Goal: Transaction & Acquisition: Purchase product/service

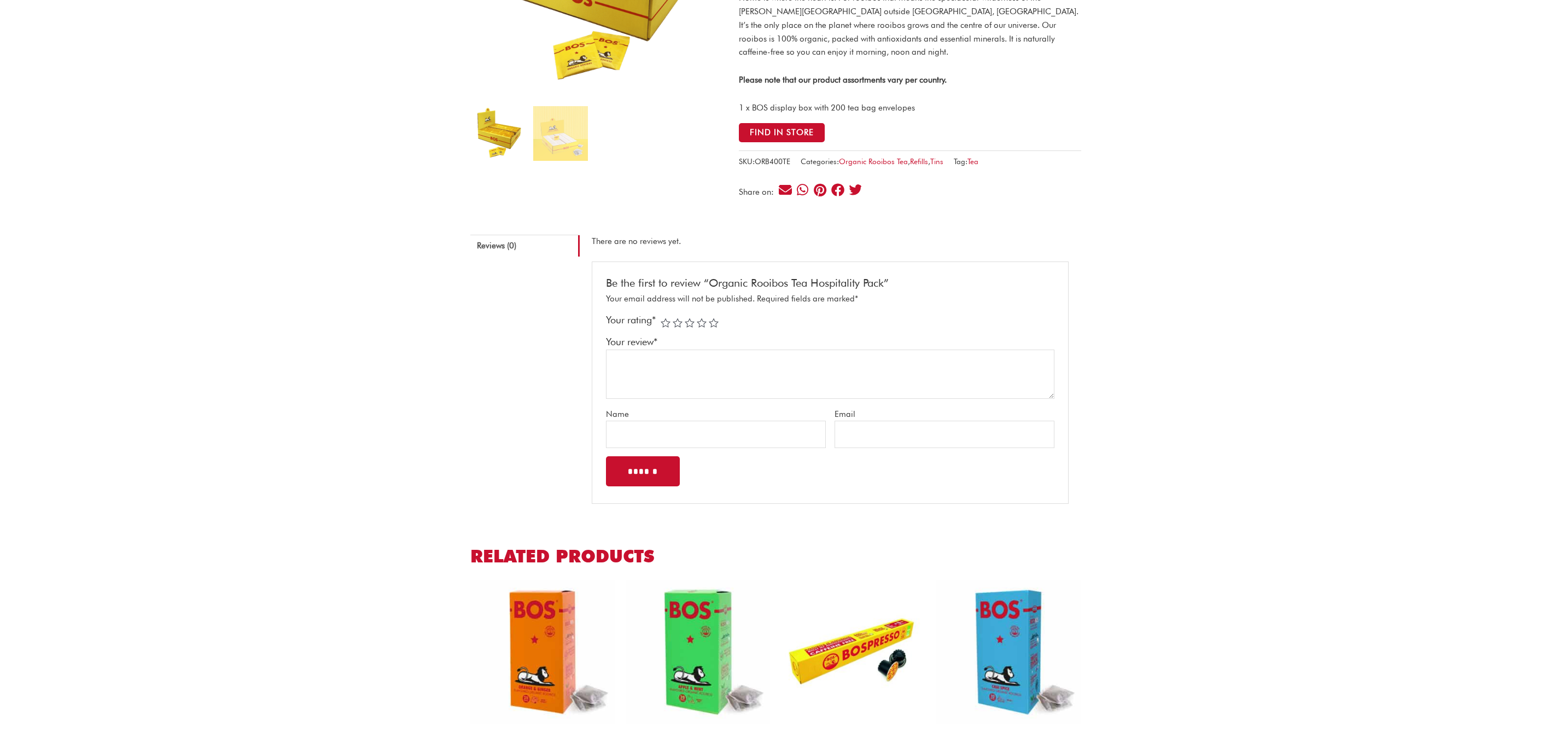
scroll to position [56, 0]
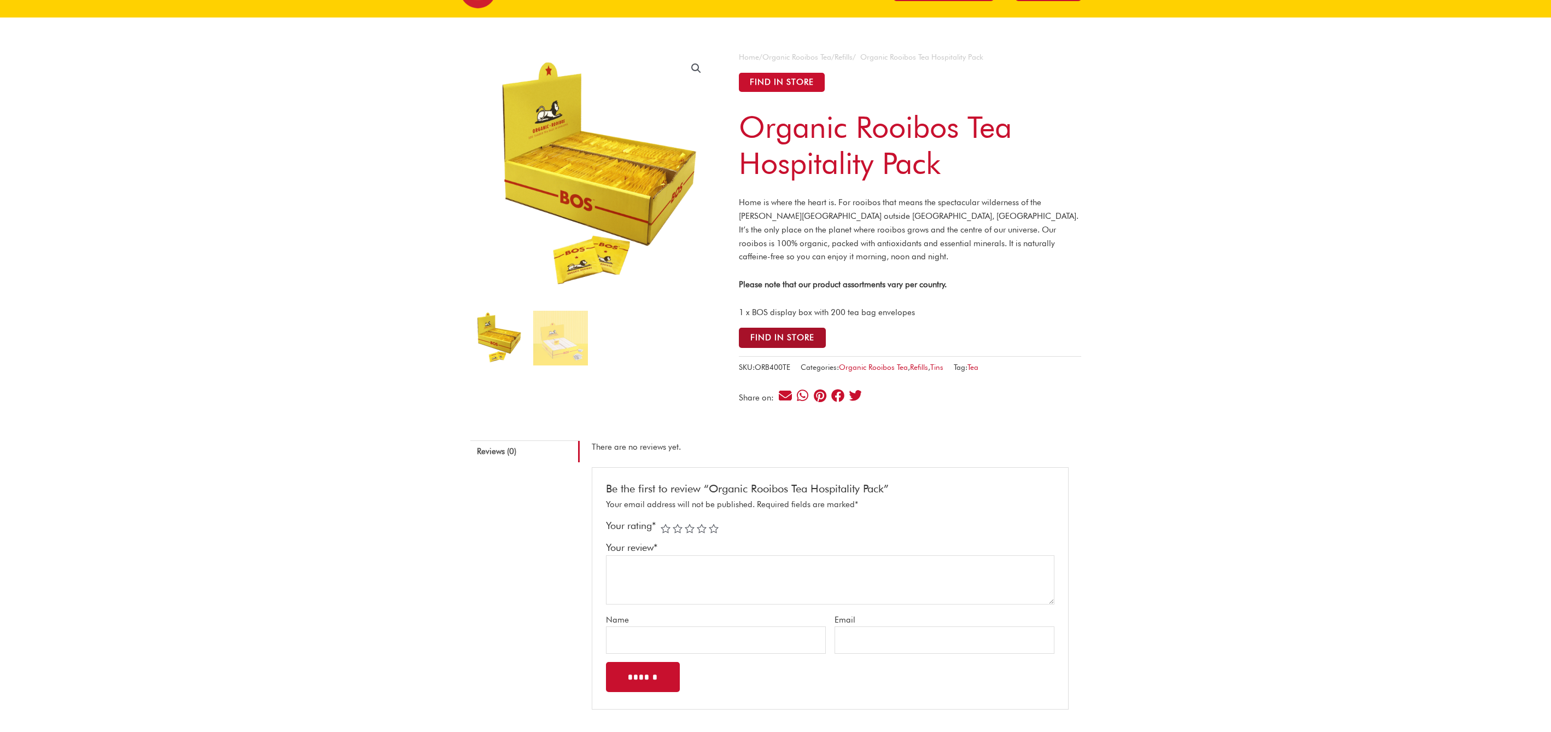
click at [771, 337] on button "Find in Store" at bounding box center [782, 338] width 87 height 20
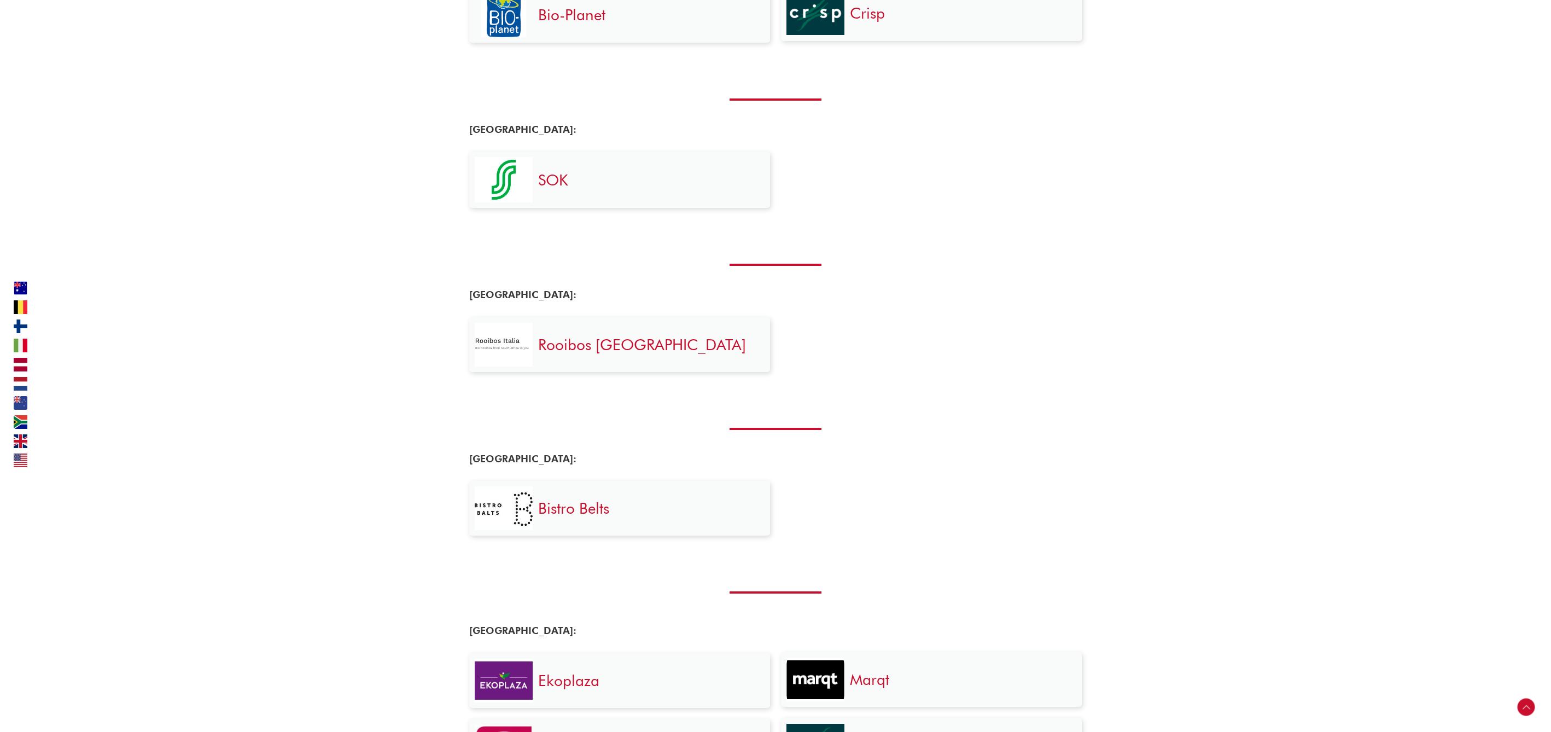
scroll to position [426, 0]
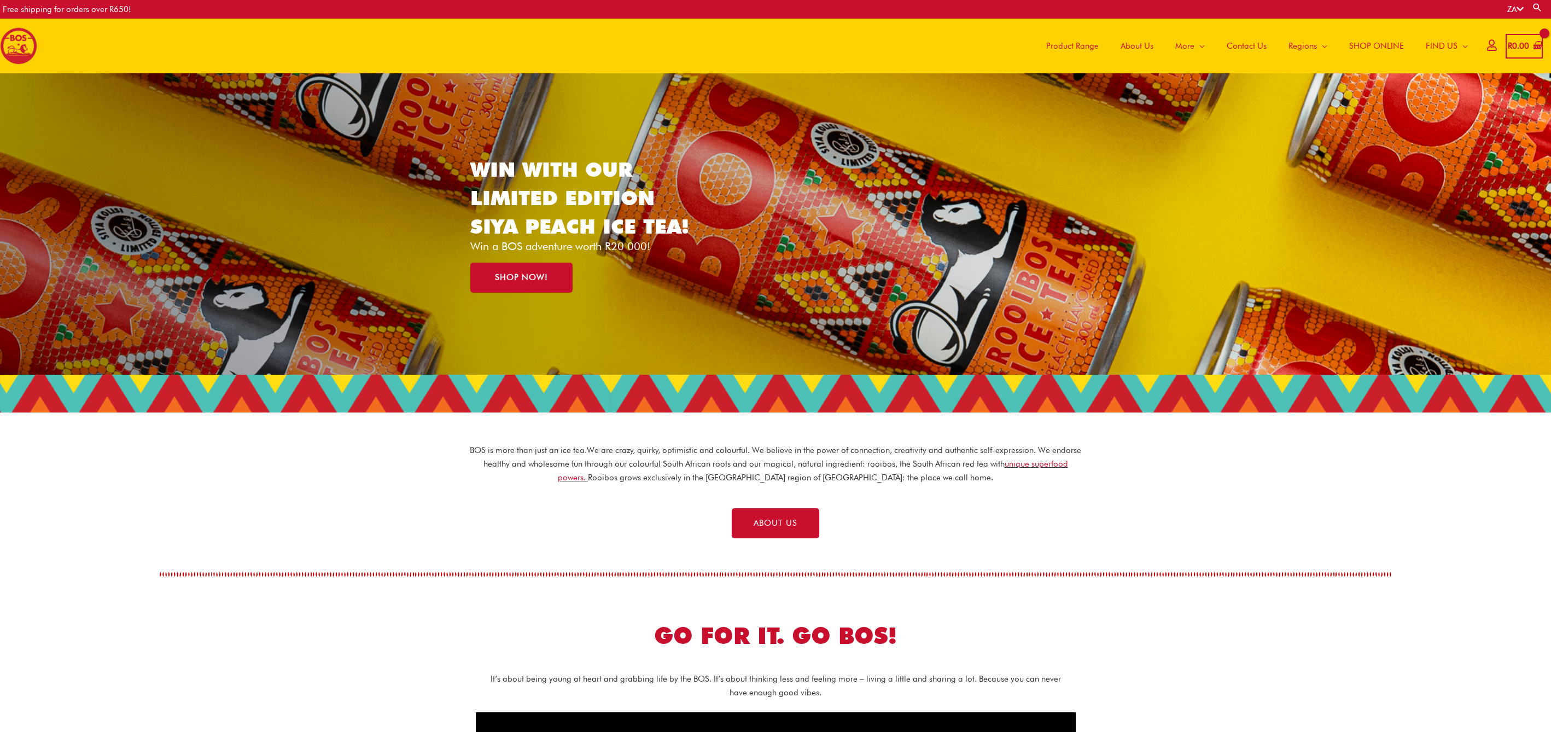
click at [1081, 46] on span "Product Range" at bounding box center [1072, 46] width 52 height 33
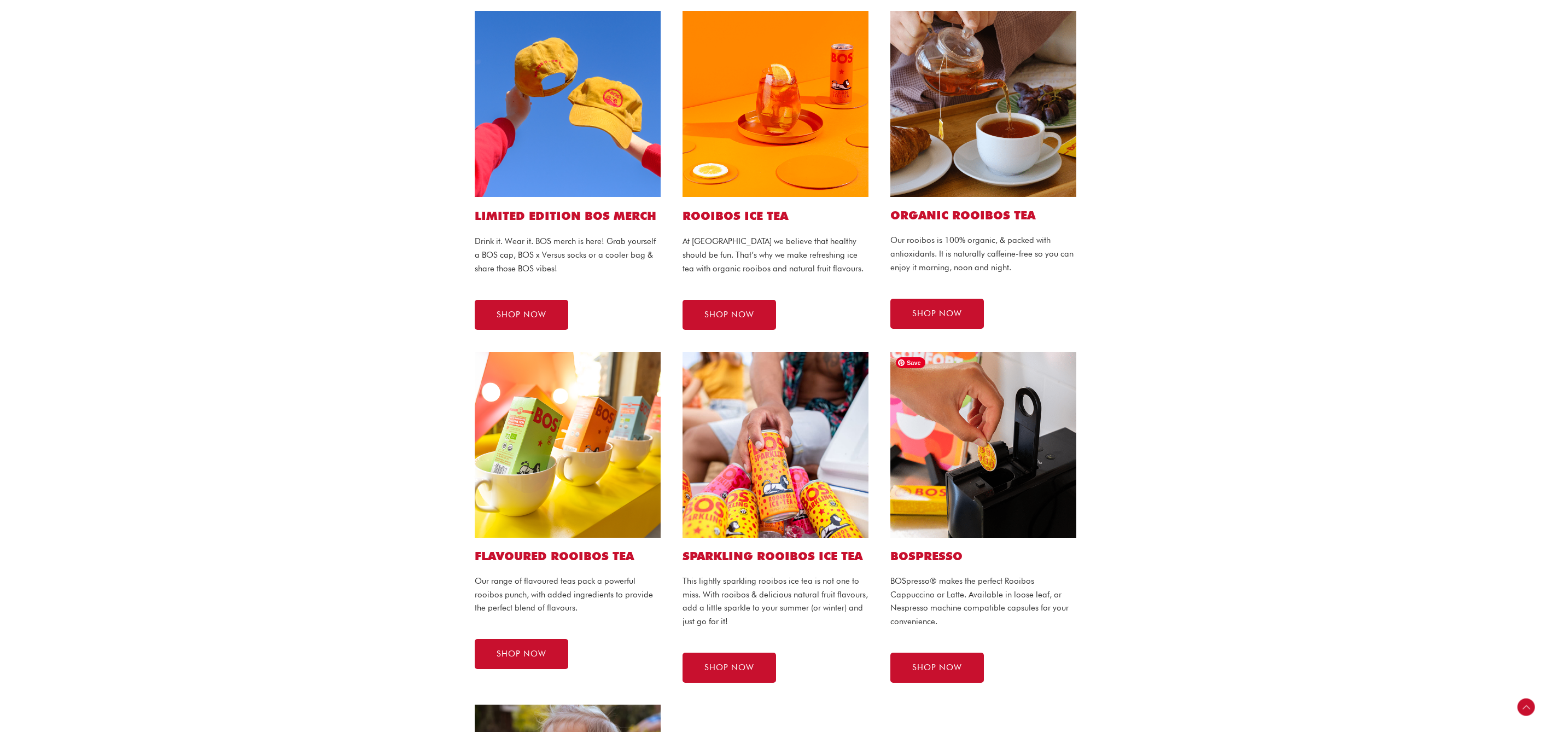
scroll to position [277, 0]
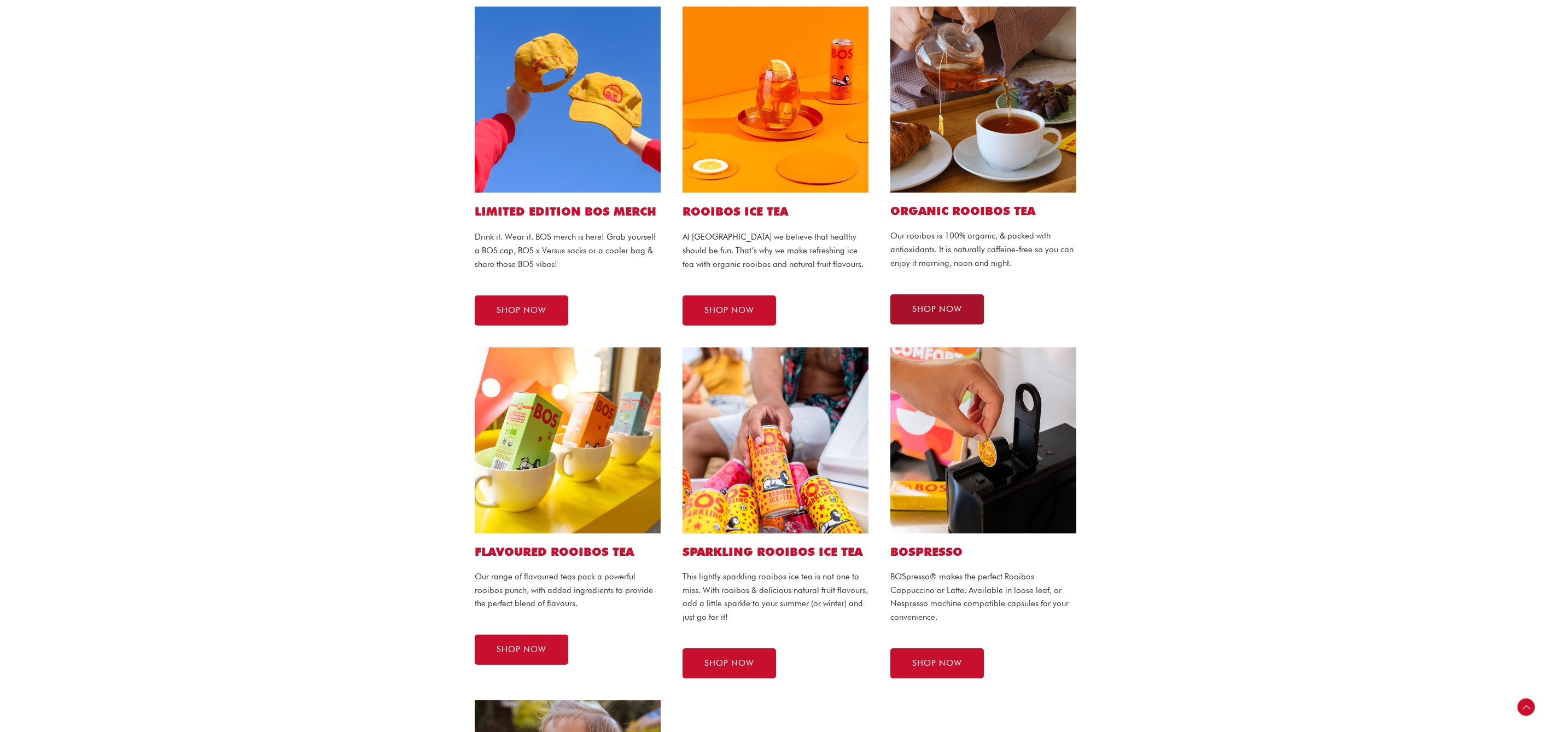
click at [943, 305] on span "SHOP NOW" at bounding box center [937, 309] width 50 height 8
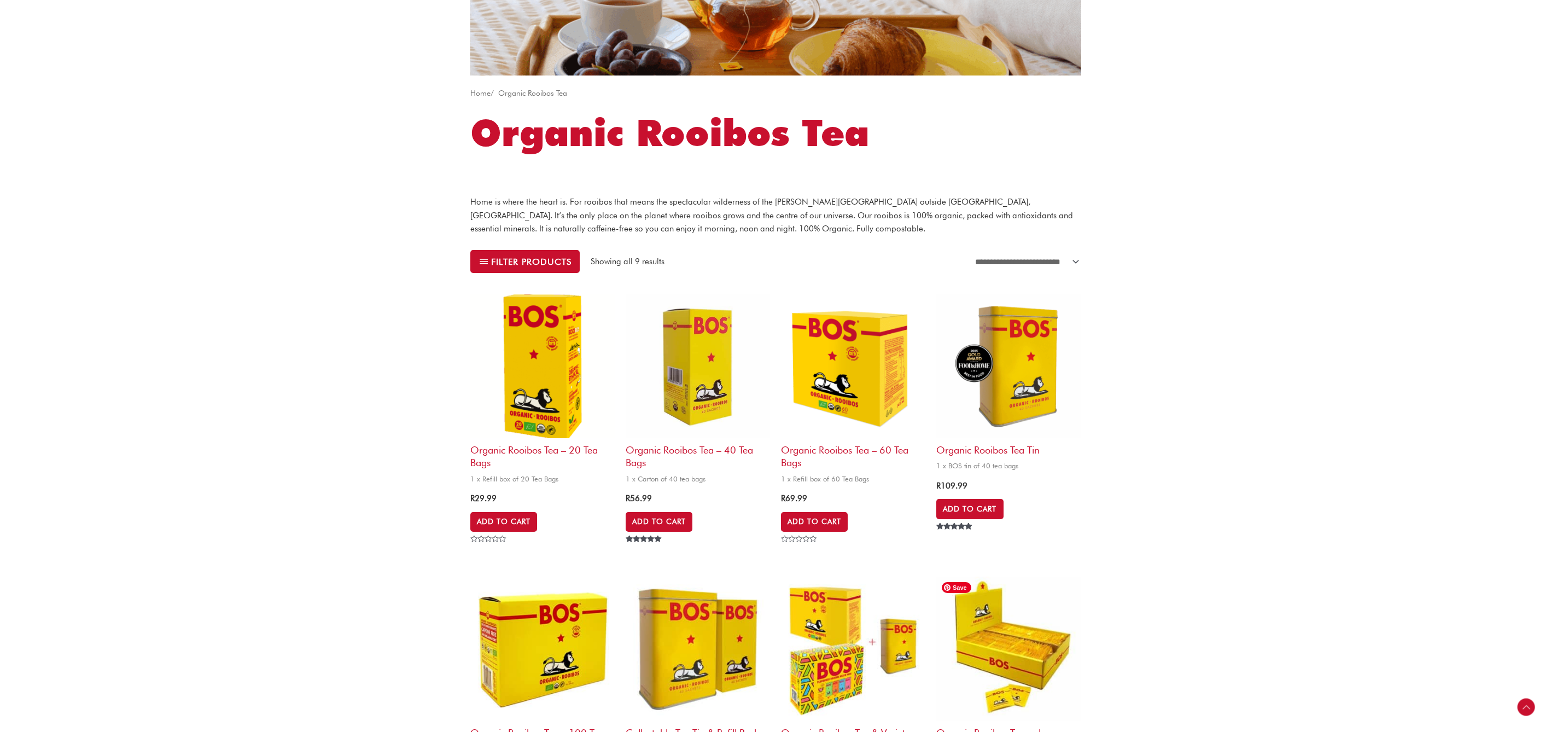
scroll to position [318, 0]
